Goal: Task Accomplishment & Management: Use online tool/utility

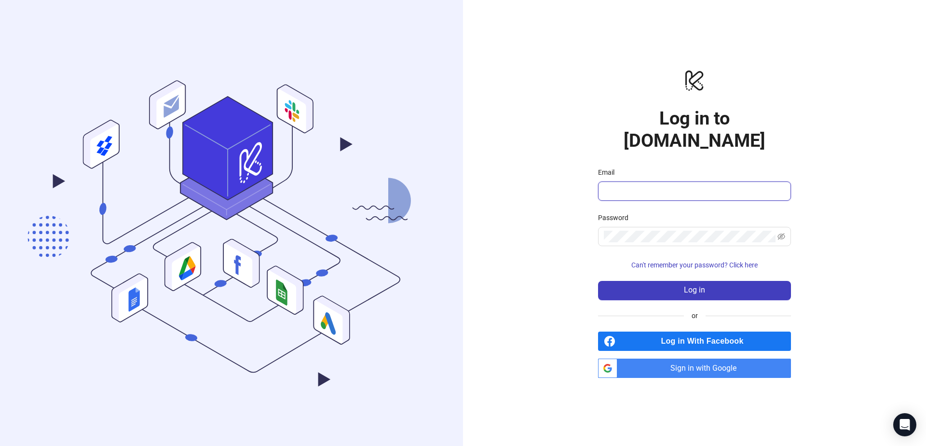
click at [630, 185] on input "Email" at bounding box center [693, 191] width 179 height 12
click at [689, 365] on span "Sign in with Google" at bounding box center [706, 367] width 170 height 19
click at [642, 185] on input "Email" at bounding box center [693, 191] width 179 height 12
click at [517, 77] on div "logo/logo-mobile Log in to Kitchn.io Email Password Can't remember your passwor…" at bounding box center [694, 223] width 463 height 446
click at [639, 185] on input "Email" at bounding box center [693, 191] width 179 height 12
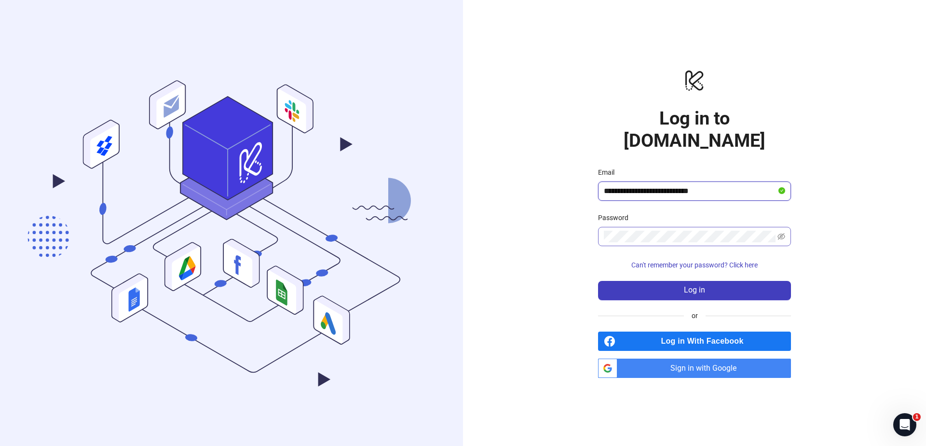
type input "**********"
click at [630, 281] on button "Log in" at bounding box center [694, 290] width 193 height 19
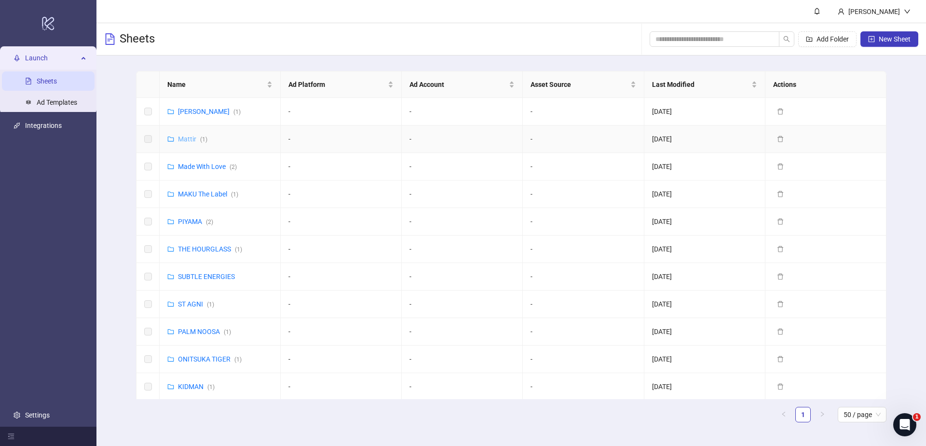
click at [185, 142] on link "[PERSON_NAME] ( 1 )" at bounding box center [192, 139] width 29 height 8
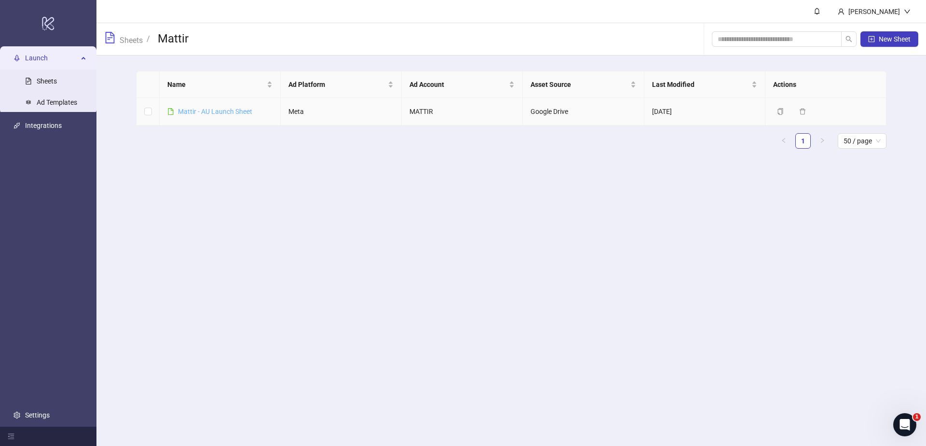
click at [198, 112] on link "Mattir - AU Launch Sheet" at bounding box center [215, 112] width 74 height 8
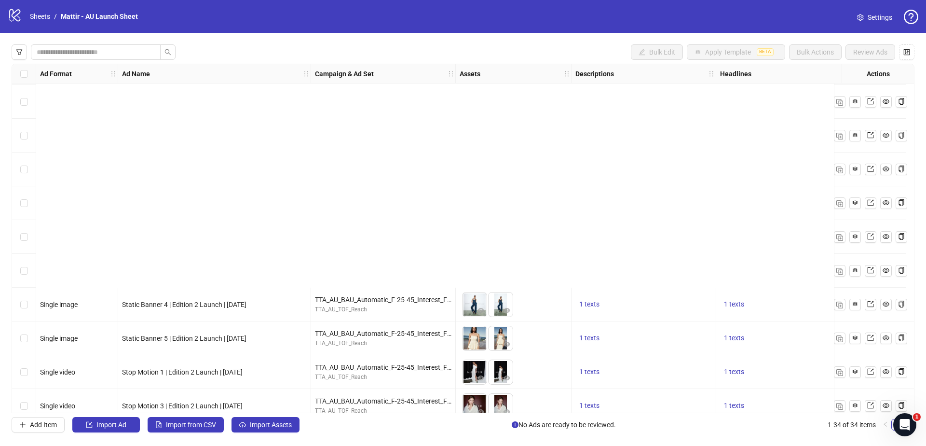
scroll to position [823, 0]
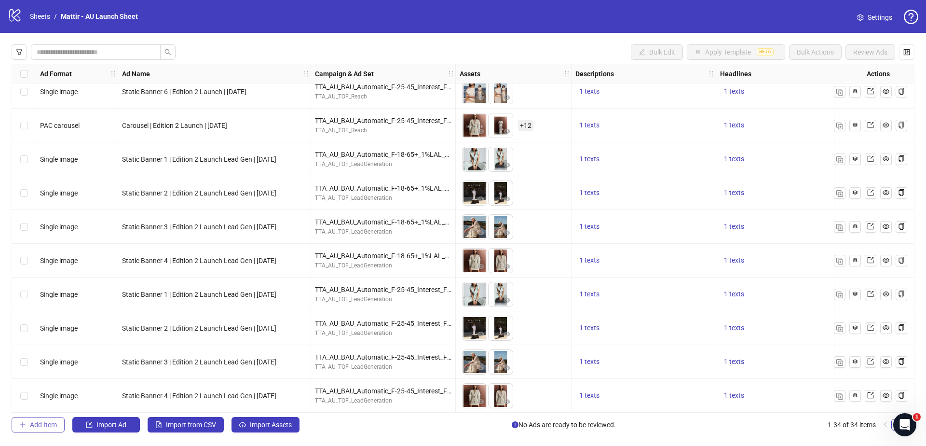
click at [37, 429] on button "Add Item" at bounding box center [38, 424] width 53 height 15
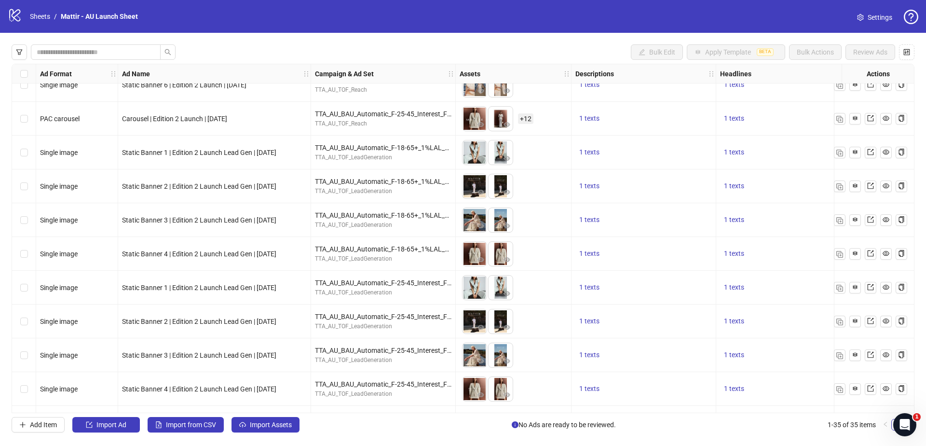
scroll to position [856, 0]
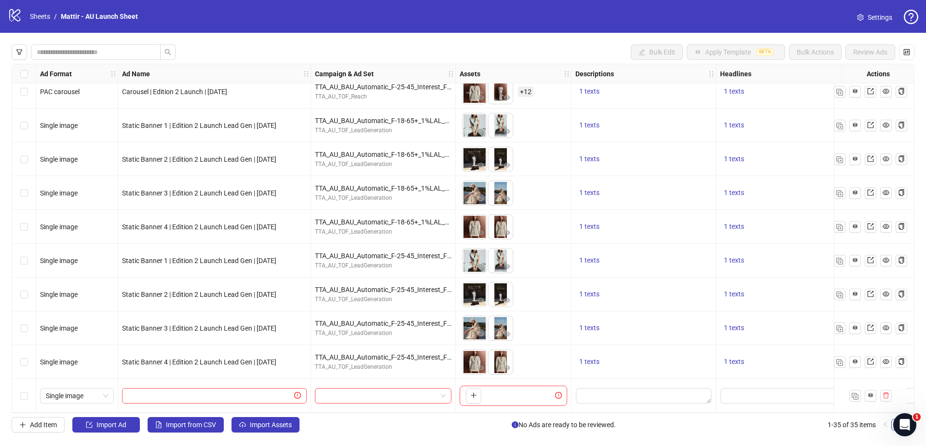
drag, startPoint x: 123, startPoint y: 358, endPoint x: 308, endPoint y: 362, distance: 184.2
click at [308, 362] on div "Static Banner 4 | Edition 2 Launch Lead Gen | [DATE]" at bounding box center [214, 362] width 193 height 34
copy span "Static Banner 4 | Edition 2 Launch Lead Gen | [DATE]"
click at [245, 392] on input "text" at bounding box center [210, 395] width 164 height 11
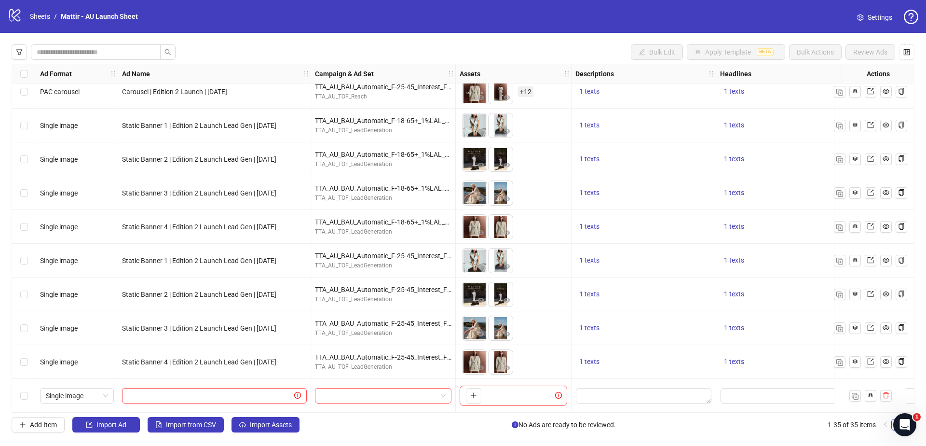
paste input "**********"
type input "**********"
click at [376, 388] on input "search" at bounding box center [379, 395] width 116 height 14
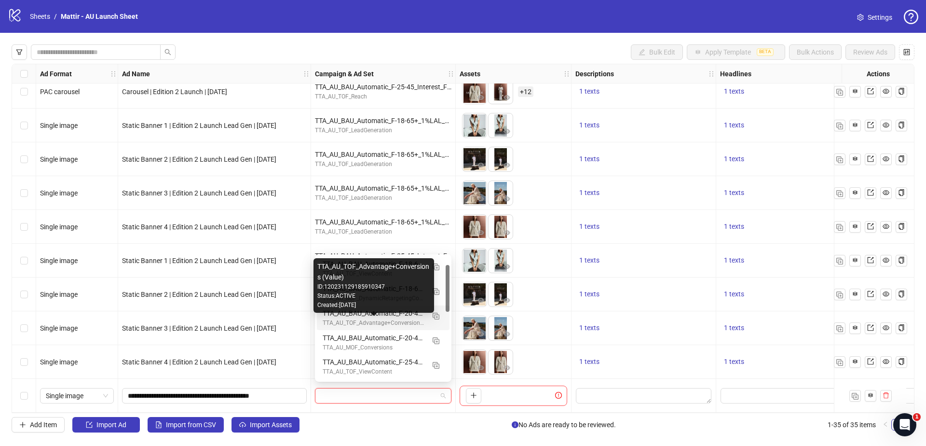
scroll to position [35, 0]
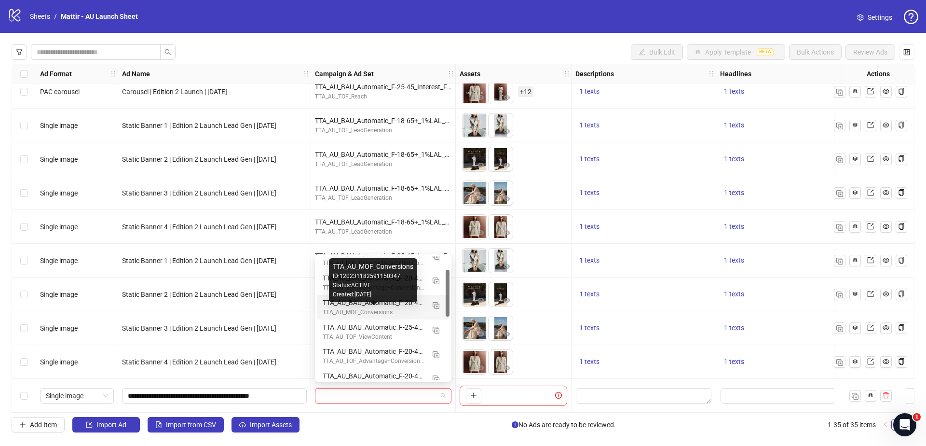
click at [377, 310] on div "TTA_AU_MOF_Conversions" at bounding box center [374, 312] width 102 height 9
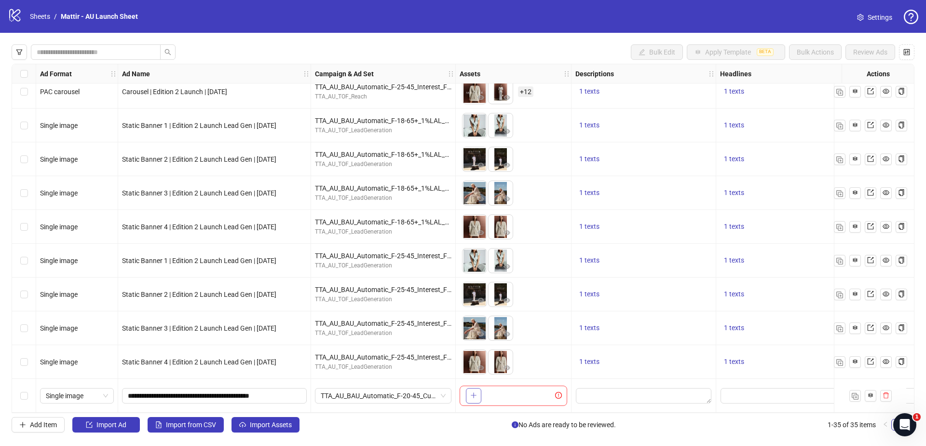
click at [476, 388] on button "button" at bounding box center [473, 395] width 15 height 15
click at [98, 393] on span "Single image" at bounding box center [77, 395] width 62 height 14
click at [87, 293] on div "Single video" at bounding box center [77, 294] width 58 height 11
drag, startPoint x: 498, startPoint y: 398, endPoint x: 458, endPoint y: 398, distance: 39.5
click at [458, 398] on body "logo/logo-mobile Sheets / Mattir - AU Launch Sheet Settings Bulk Edit Apply Tem…" at bounding box center [463, 223] width 926 height 446
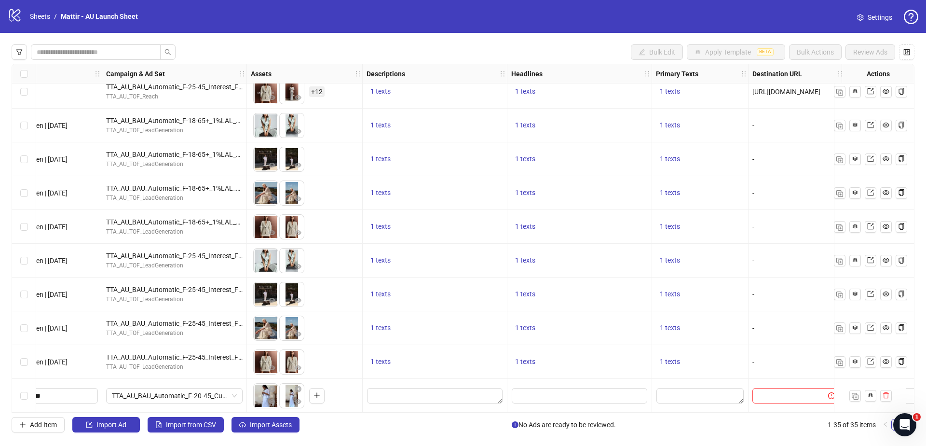
scroll to position [856, 241]
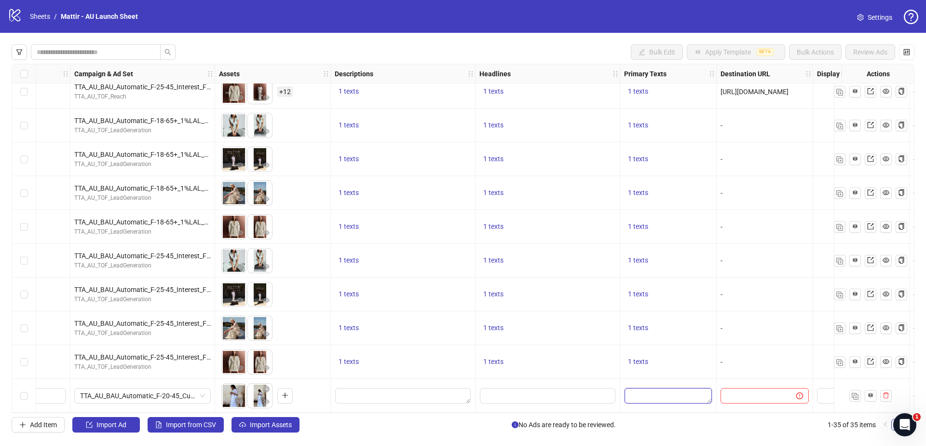
click at [668, 391] on textarea "Edit values" at bounding box center [667, 395] width 87 height 15
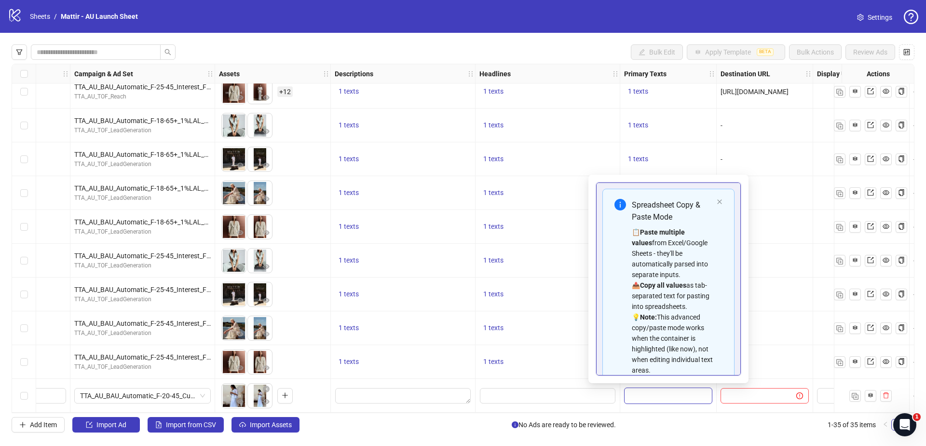
type textarea "**********"
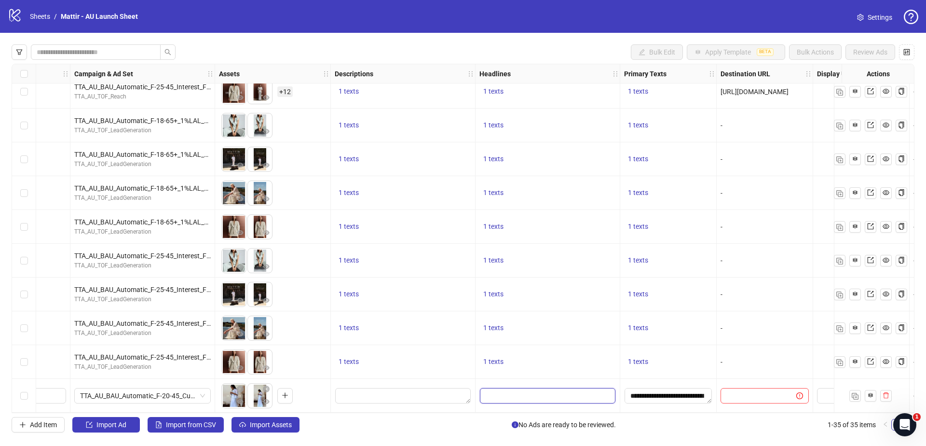
click at [539, 393] on input "Edit values" at bounding box center [548, 395] width 136 height 15
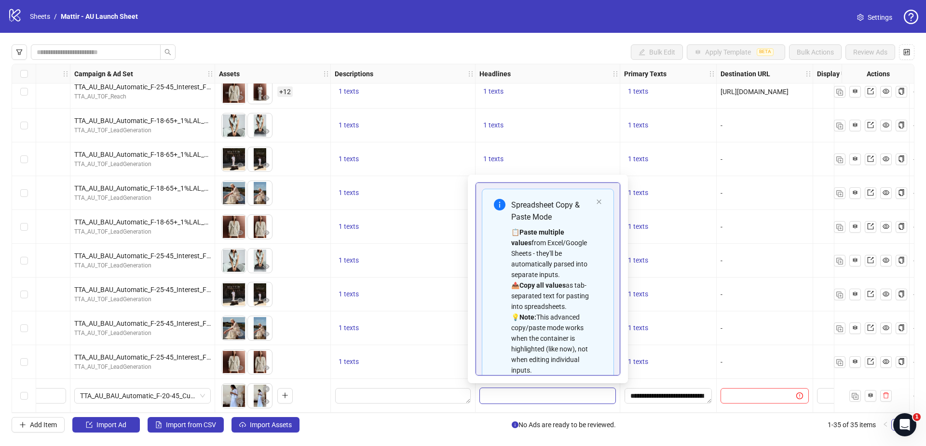
type input "**********"
click at [454, 382] on div at bounding box center [403, 396] width 145 height 34
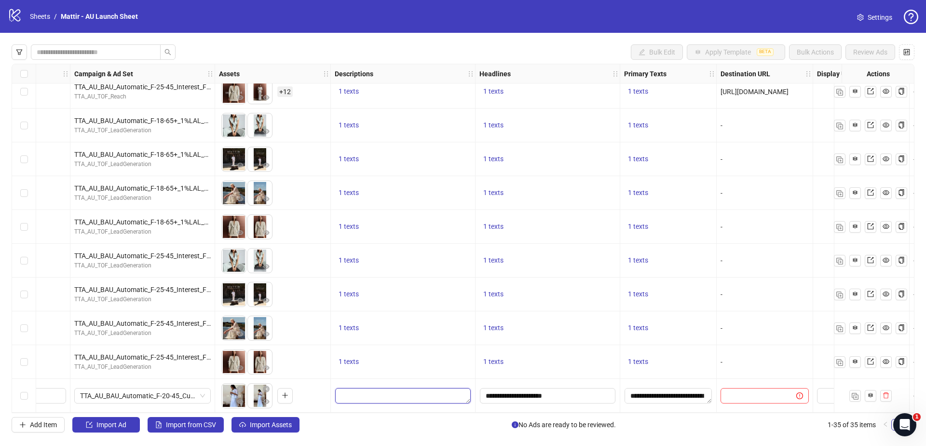
click at [412, 392] on textarea "Edit values" at bounding box center [403, 395] width 136 height 15
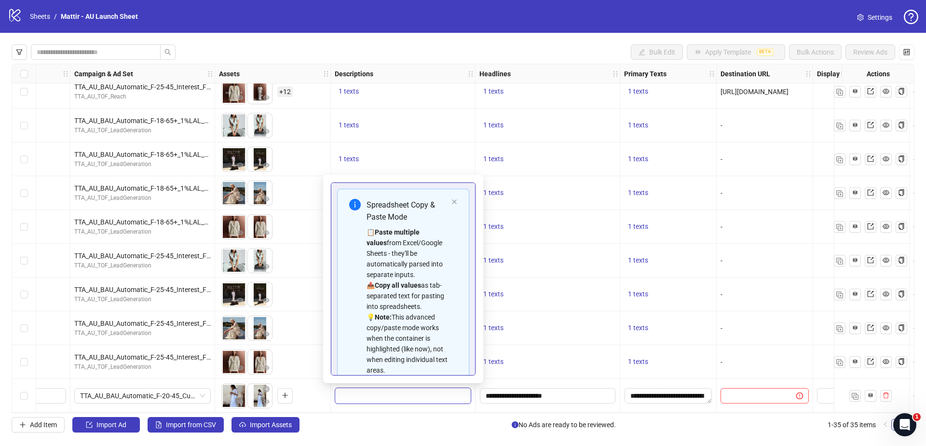
type textarea "**********"
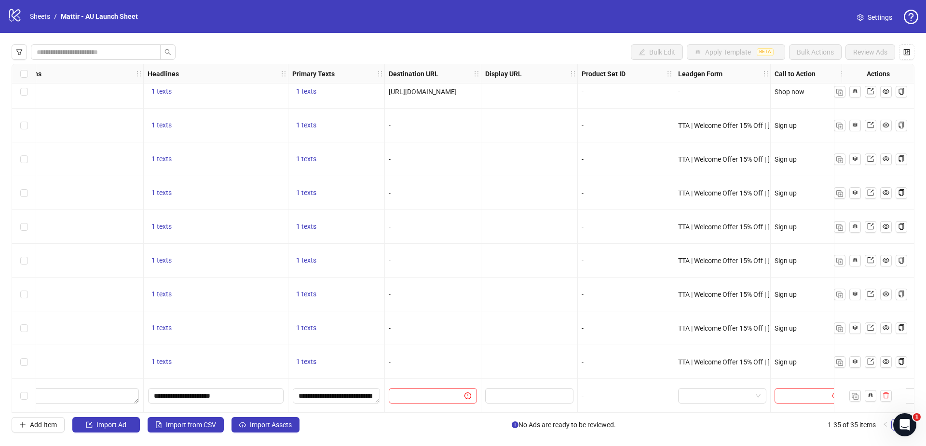
scroll to position [856, 609]
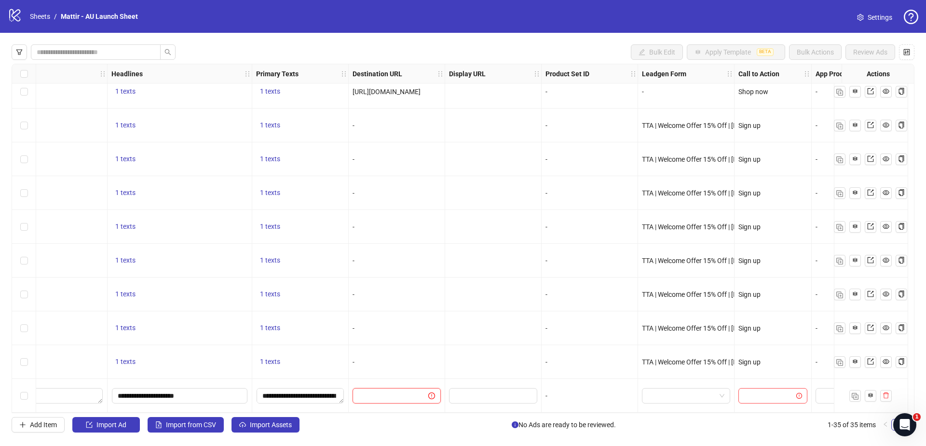
click at [388, 390] on input "text" at bounding box center [386, 395] width 56 height 11
paste input "**********"
type input "**********"
click at [588, 398] on div "-" at bounding box center [590, 396] width 96 height 34
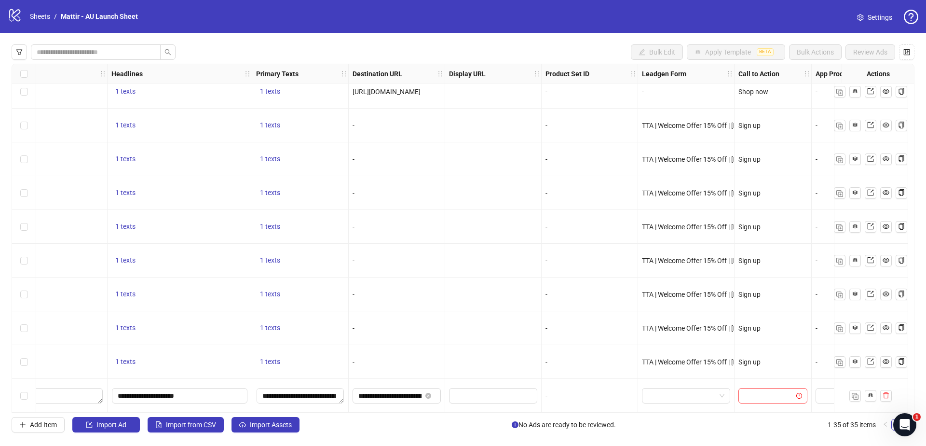
scroll to position [856, 683]
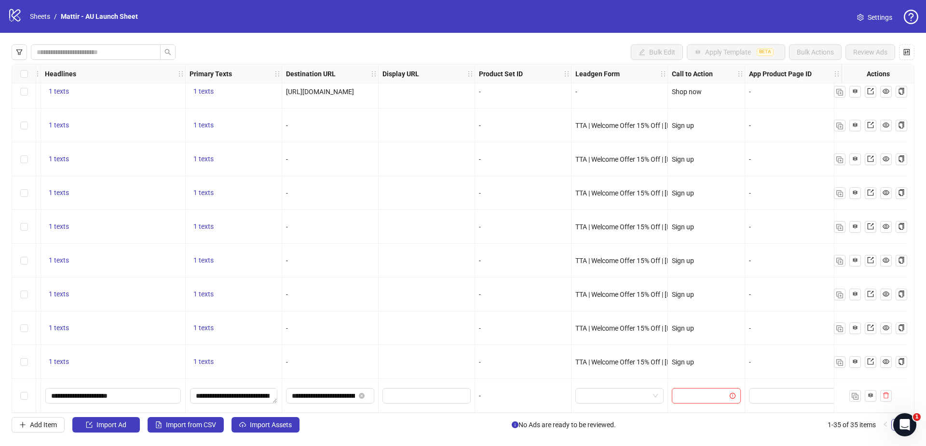
click at [696, 390] on input "search" at bounding box center [702, 395] width 49 height 14
click at [694, 336] on div "Shop now" at bounding box center [699, 336] width 54 height 11
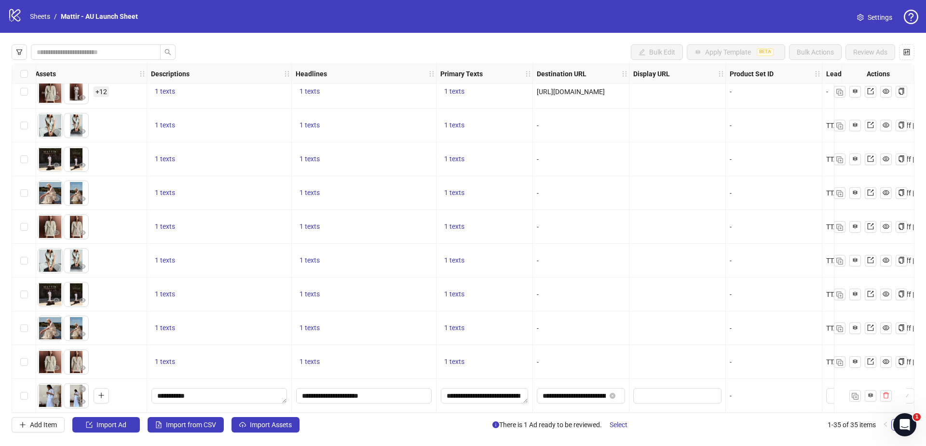
scroll to position [856, 0]
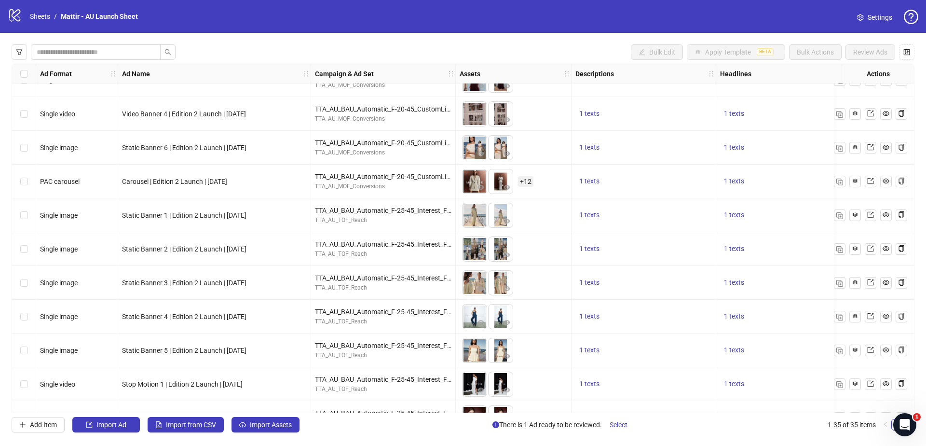
scroll to position [856, 0]
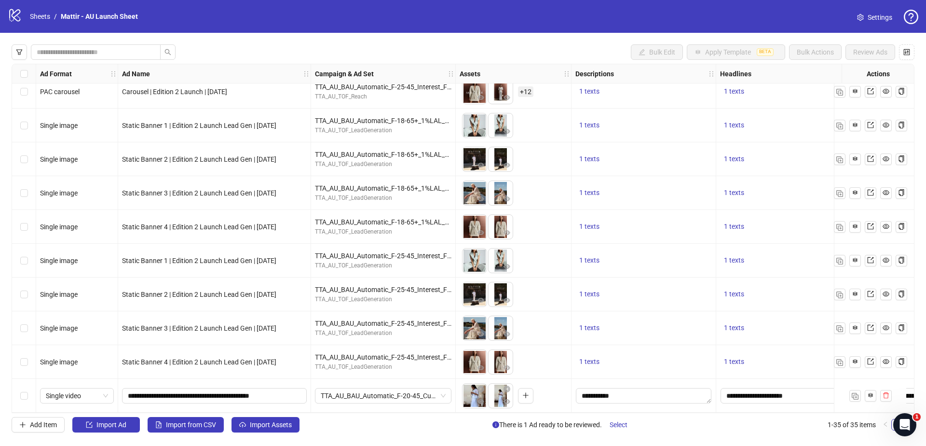
click at [29, 393] on div "Select row 35" at bounding box center [24, 396] width 24 height 34
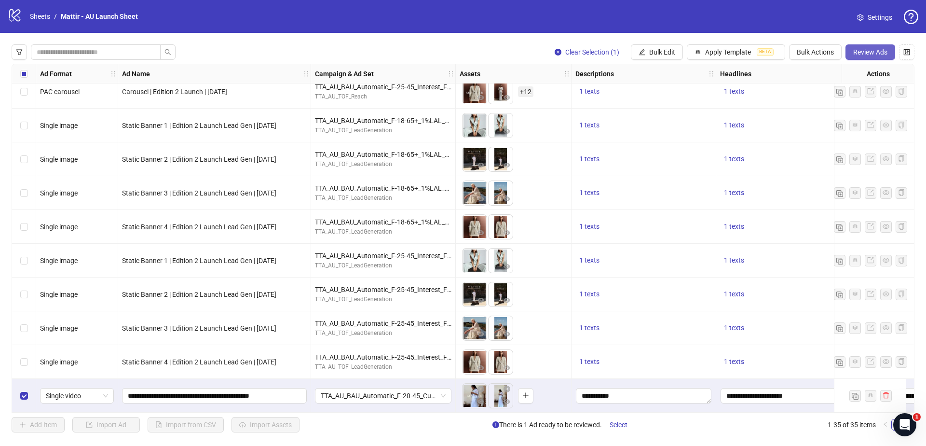
click at [860, 48] on span "Review Ads" at bounding box center [870, 52] width 34 height 8
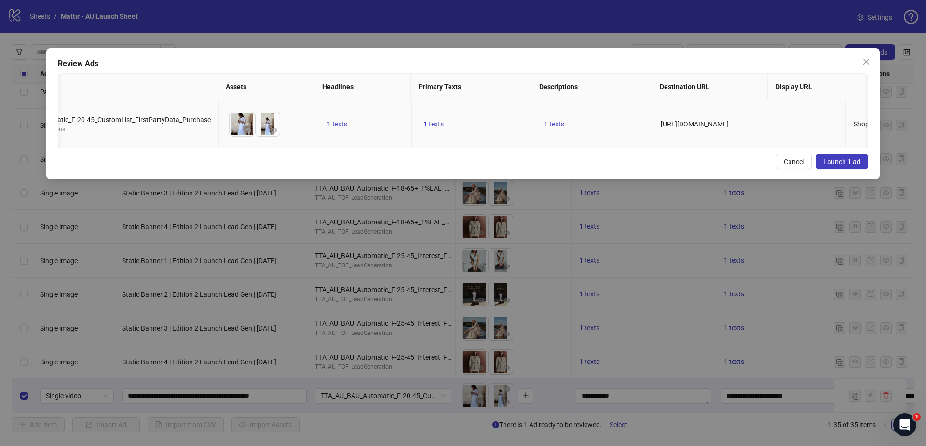
scroll to position [0, 0]
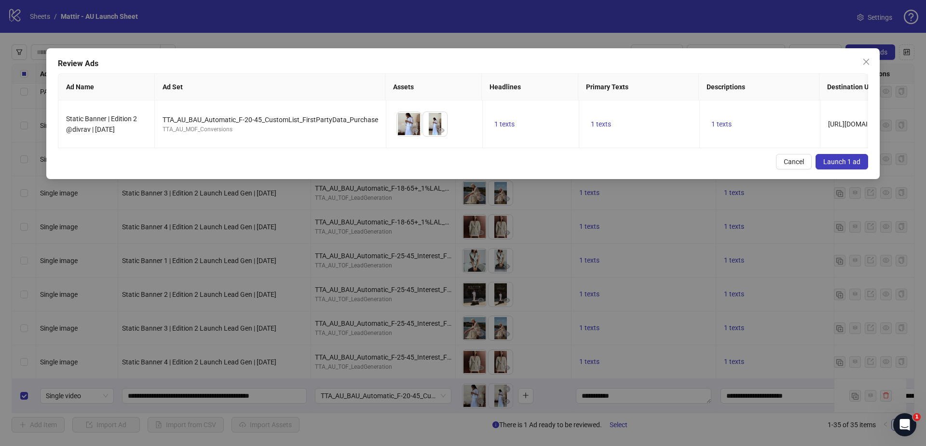
click at [845, 162] on span "Launch 1 ad" at bounding box center [841, 162] width 37 height 8
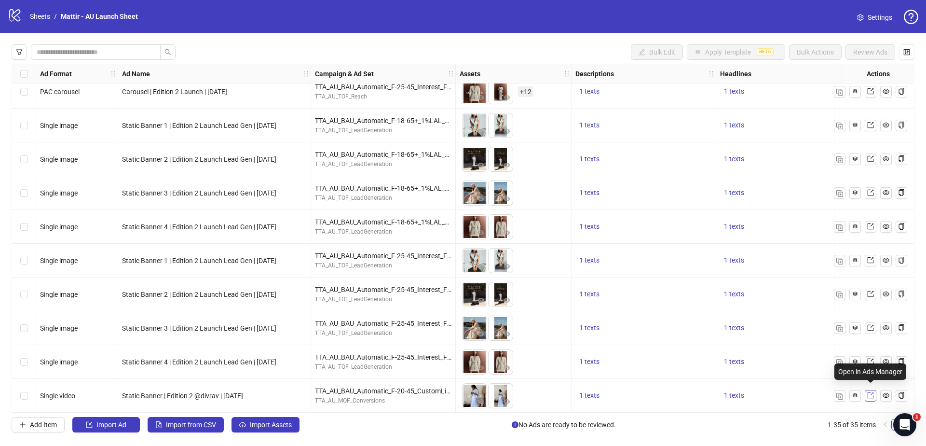
click at [870, 392] on icon "export" at bounding box center [870, 395] width 7 height 7
